Goal: Navigation & Orientation: Find specific page/section

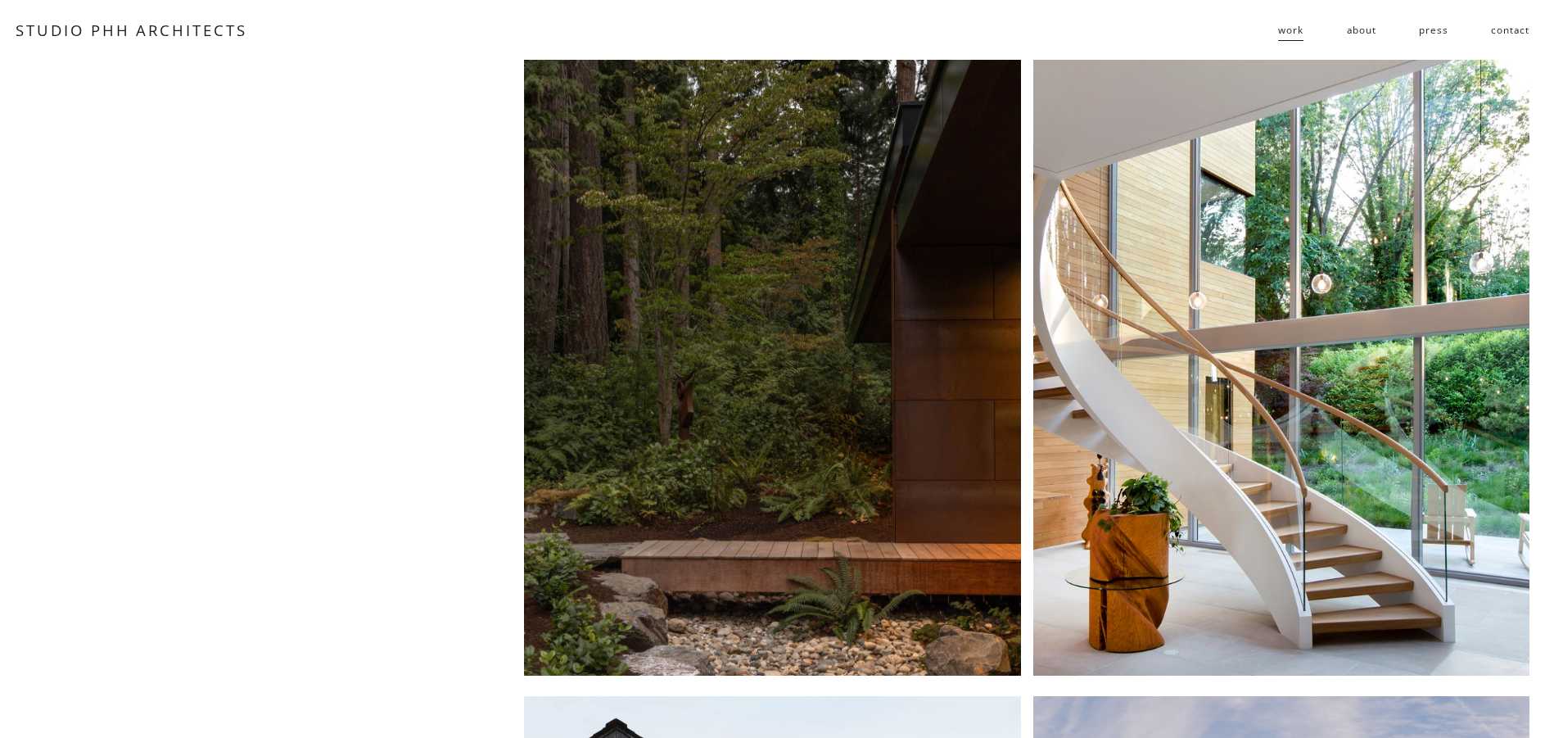
click at [0, 0] on span "residential" at bounding box center [0, 0] width 0 height 0
click at [769, 386] on div at bounding box center [772, 368] width 496 height 616
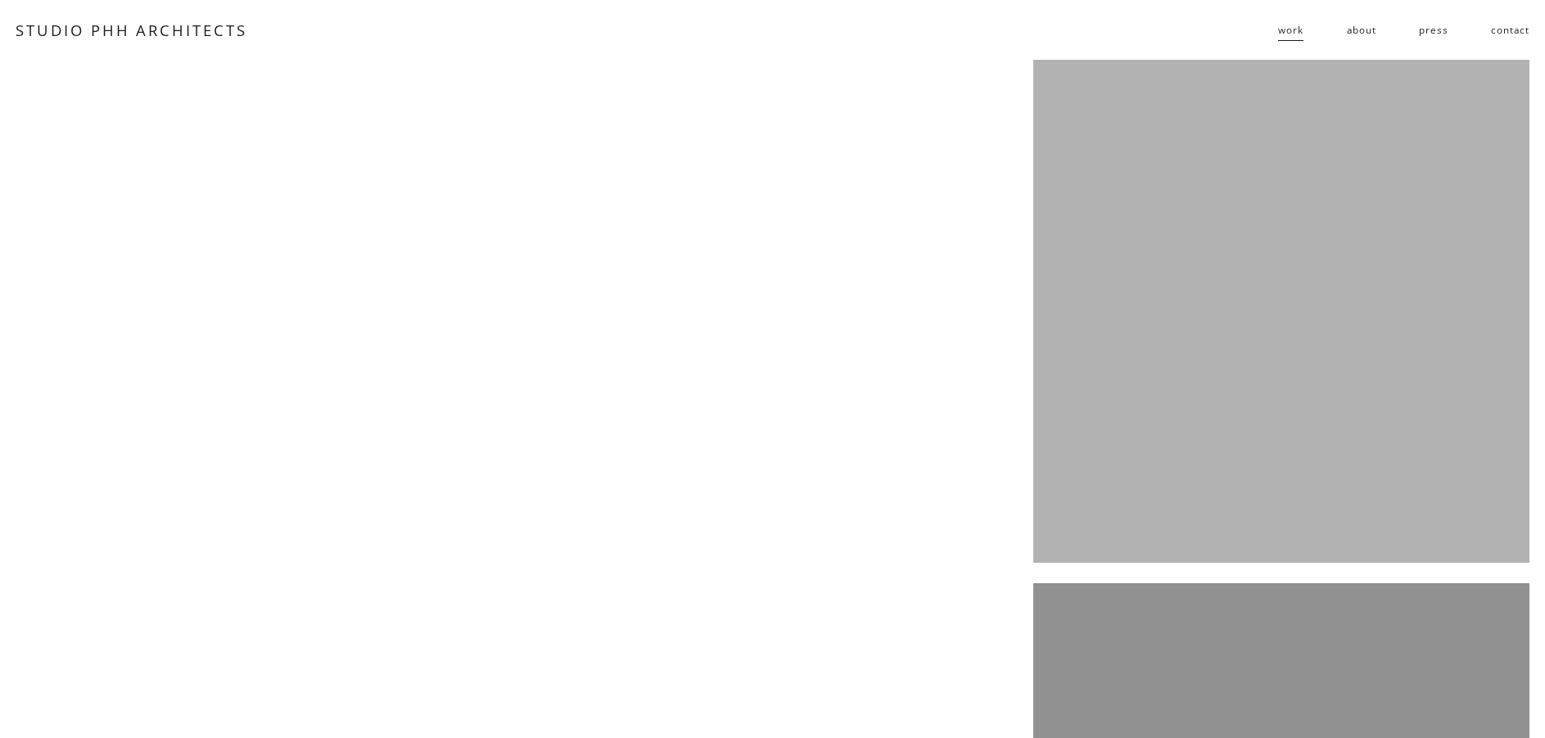
scroll to position [3603, 0]
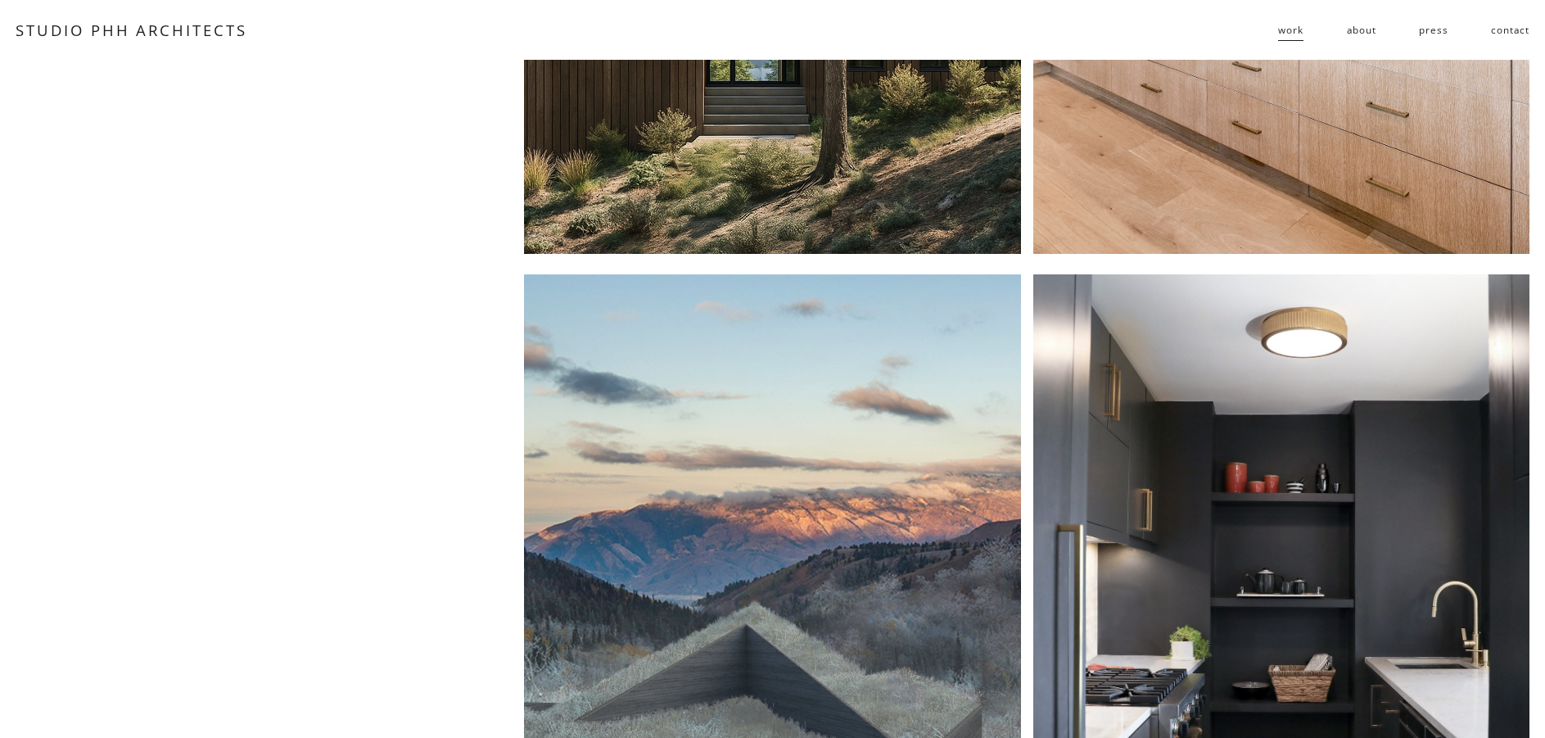
click at [0, 0] on span "public" at bounding box center [0, 0] width 0 height 0
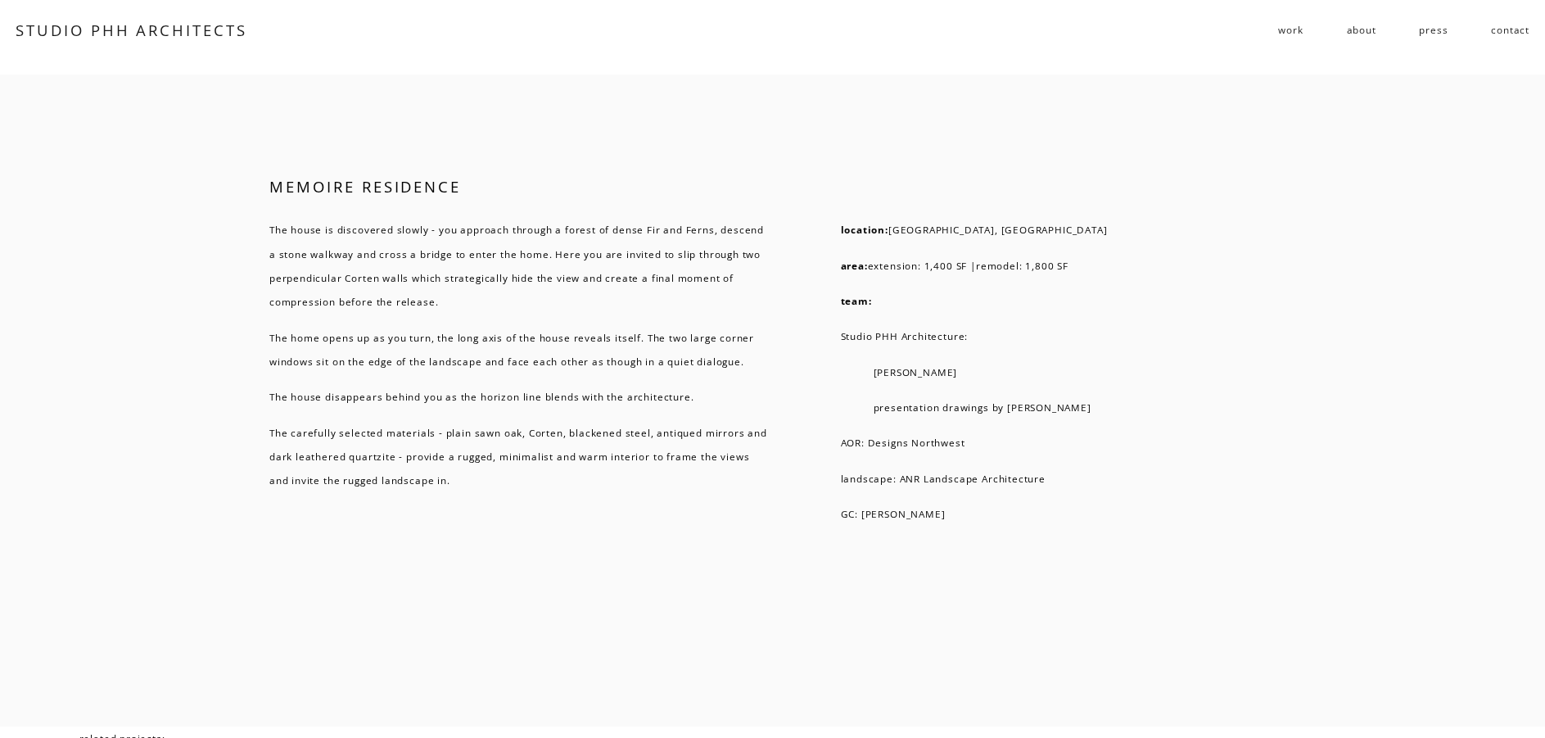
scroll to position [11254, 0]
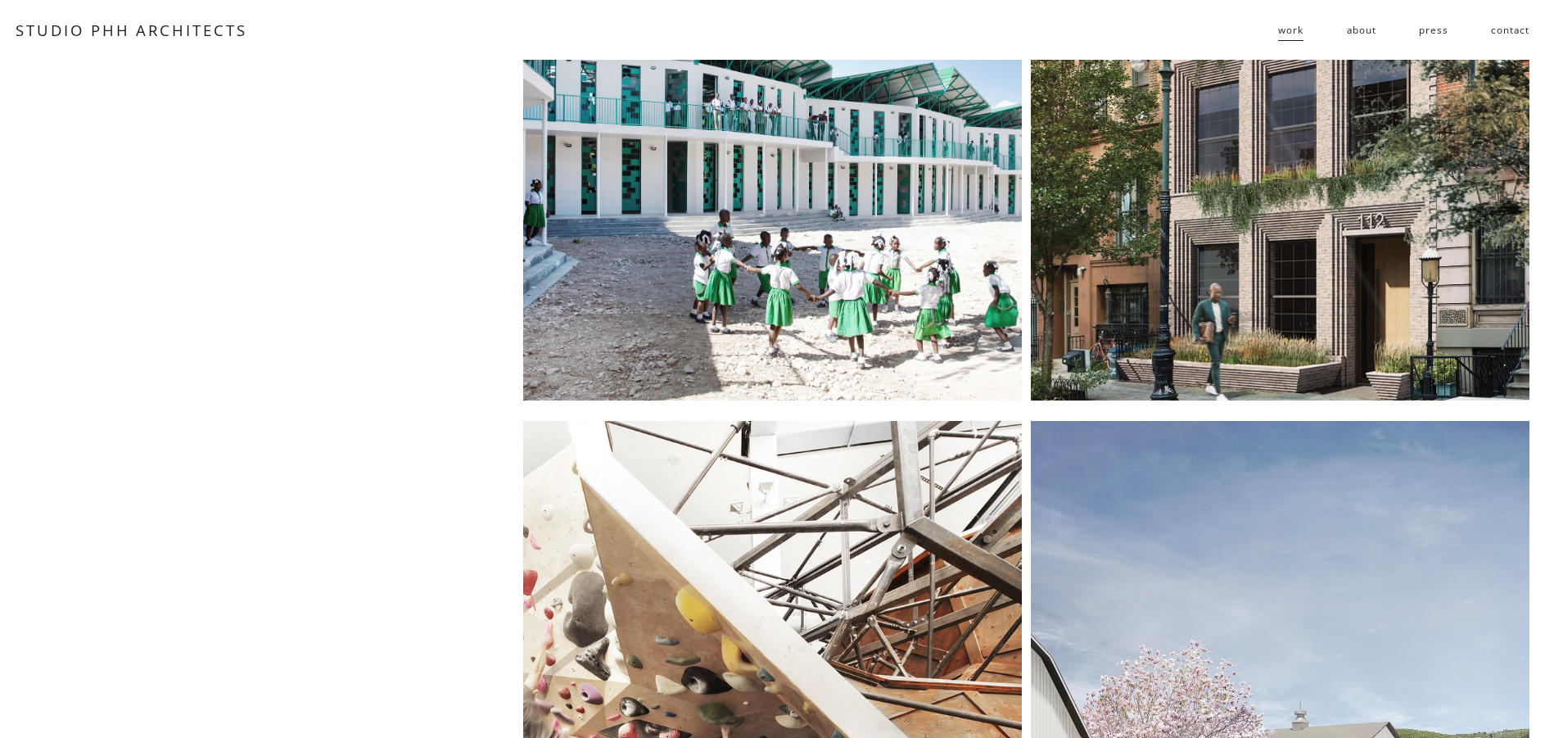
scroll to position [224, 0]
